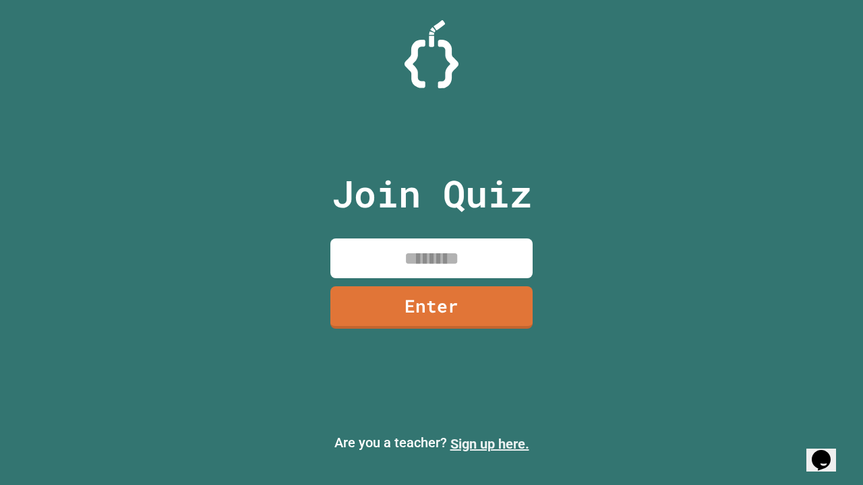
click at [489, 444] on link "Sign up here." at bounding box center [489, 444] width 79 height 16
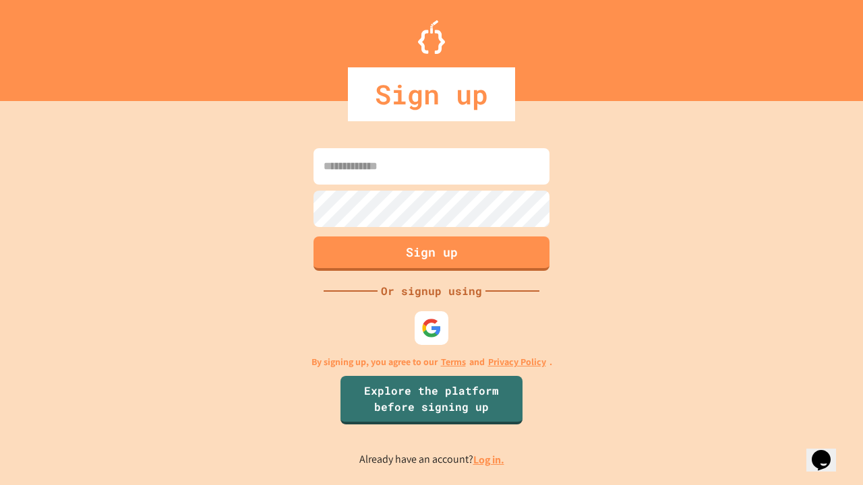
click at [489, 460] on link "Log in." at bounding box center [488, 460] width 31 height 14
